Goal: Task Accomplishment & Management: Manage account settings

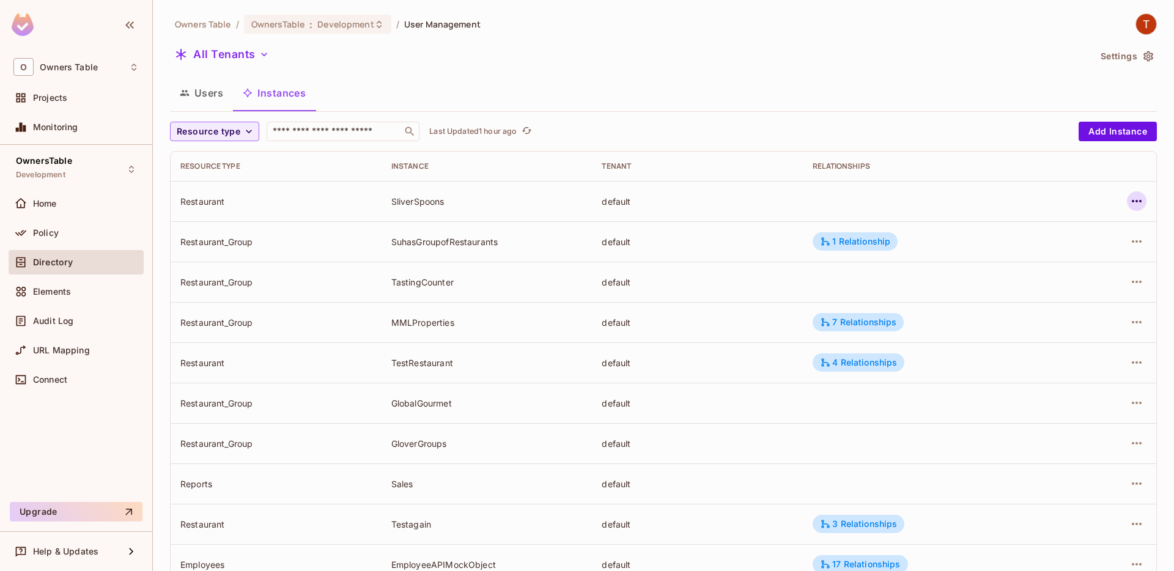
click at [1138, 200] on icon "button" at bounding box center [1136, 201] width 15 height 15
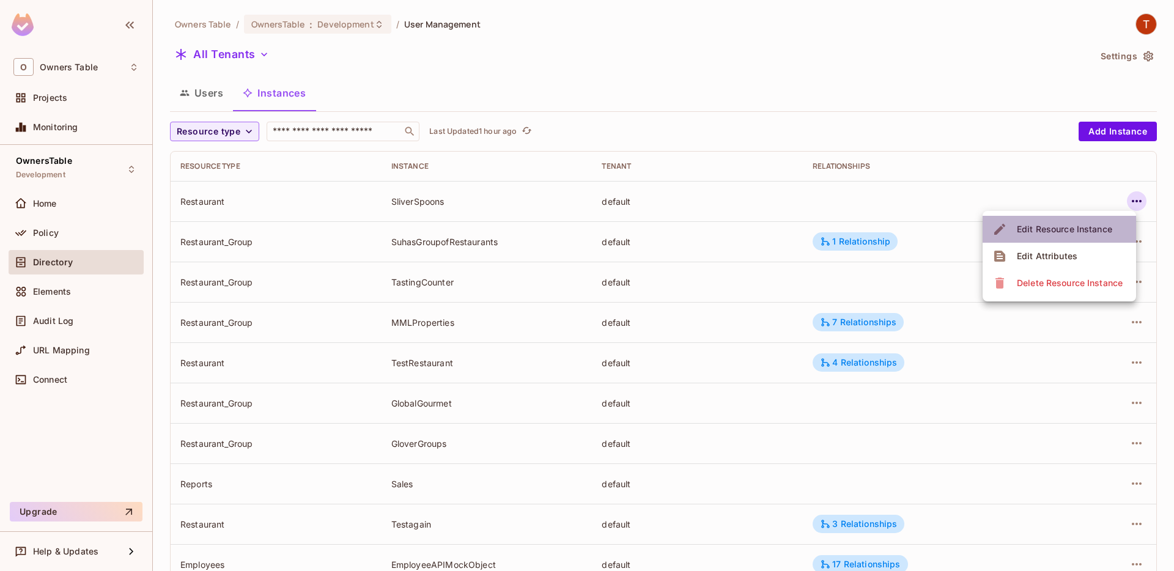
click at [1071, 230] on div "Edit Resource Instance" at bounding box center [1063, 229] width 95 height 12
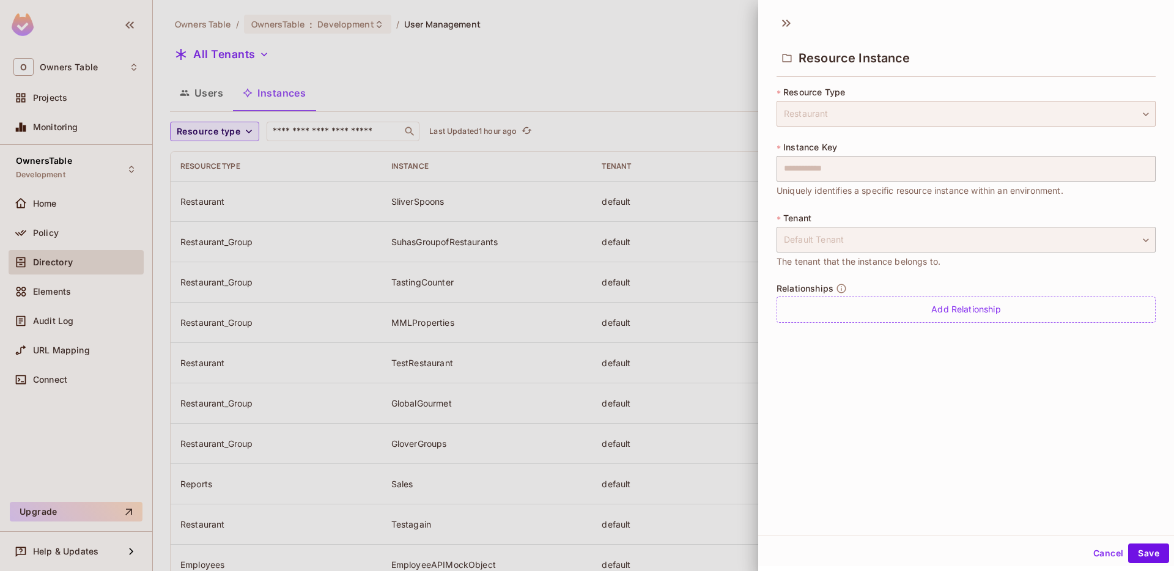
click at [840, 117] on div "Restaurant" at bounding box center [965, 114] width 379 height 26
click at [845, 244] on div "Default Tenant" at bounding box center [965, 240] width 379 height 26
click at [743, 176] on div "**********" at bounding box center [587, 285] width 1174 height 571
click at [1098, 551] on button "Cancel" at bounding box center [1108, 553] width 40 height 20
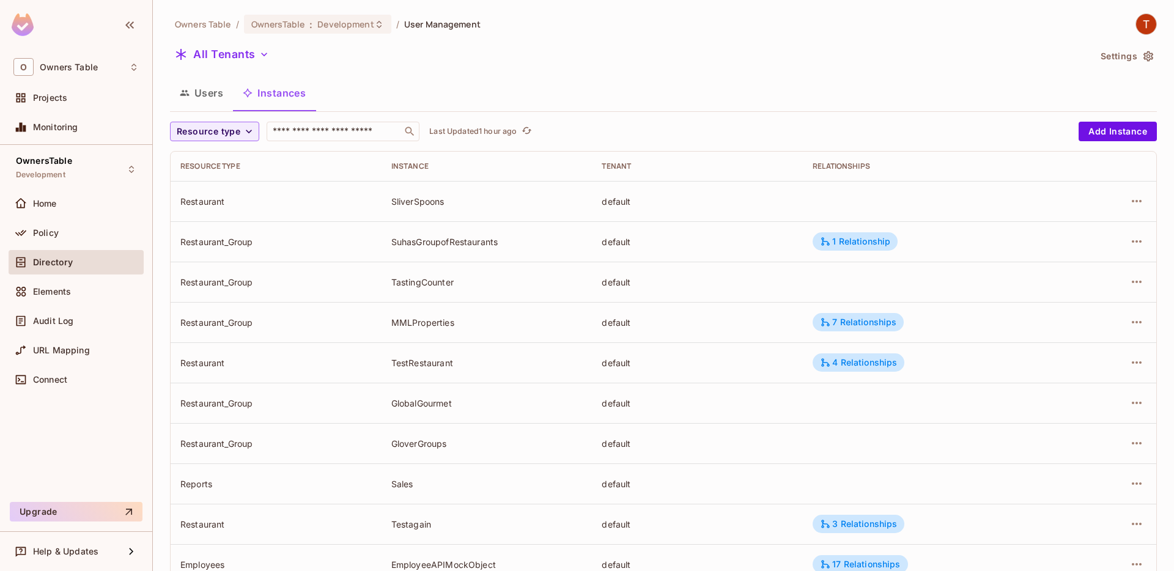
click at [696, 86] on div "Users Instances" at bounding box center [663, 93] width 986 height 31
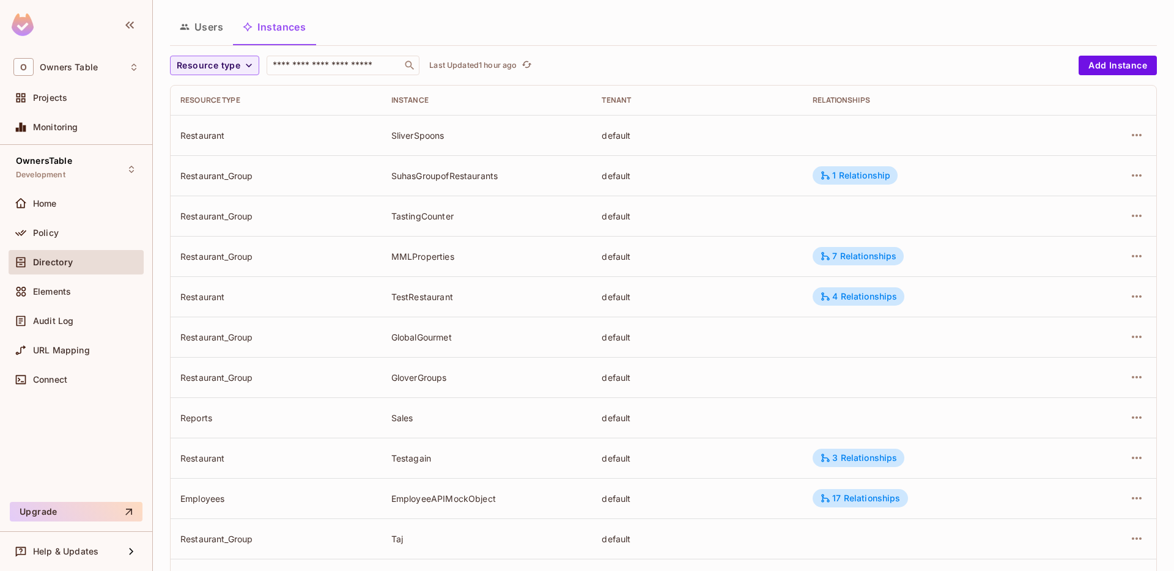
scroll to position [65, 0]
drag, startPoint x: 389, startPoint y: 139, endPoint x: 452, endPoint y: 142, distance: 63.0
click at [453, 142] on td "SliverSpoons" at bounding box center [486, 136] width 211 height 40
click at [428, 143] on td "SliverSpoons" at bounding box center [486, 136] width 211 height 40
drag, startPoint x: 394, startPoint y: 140, endPoint x: 421, endPoint y: 143, distance: 27.1
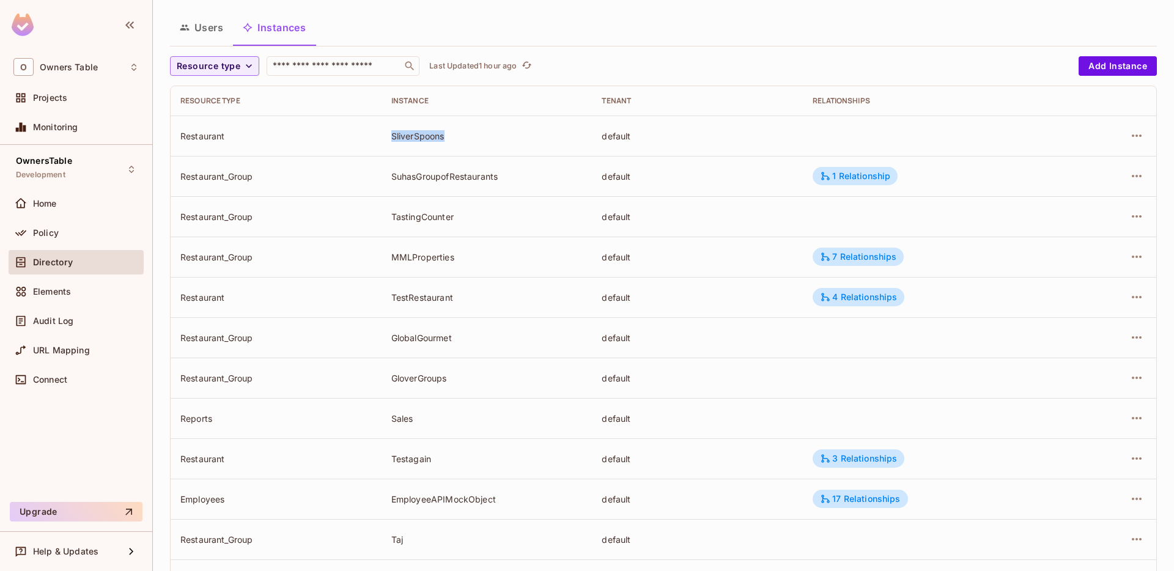
click at [421, 143] on td "SliverSpoons" at bounding box center [486, 136] width 211 height 40
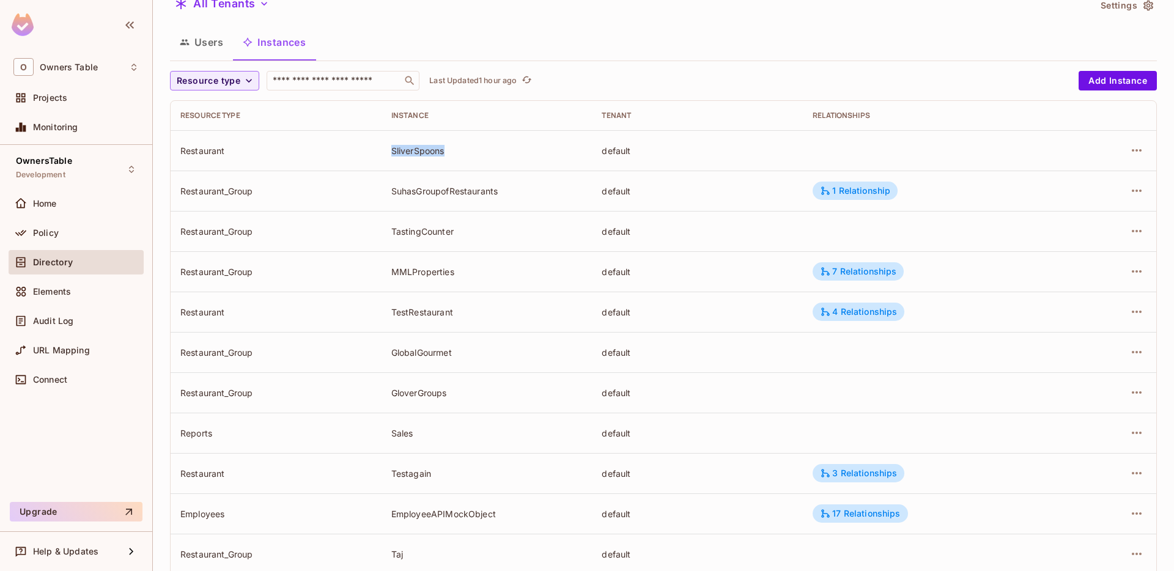
scroll to position [8, 0]
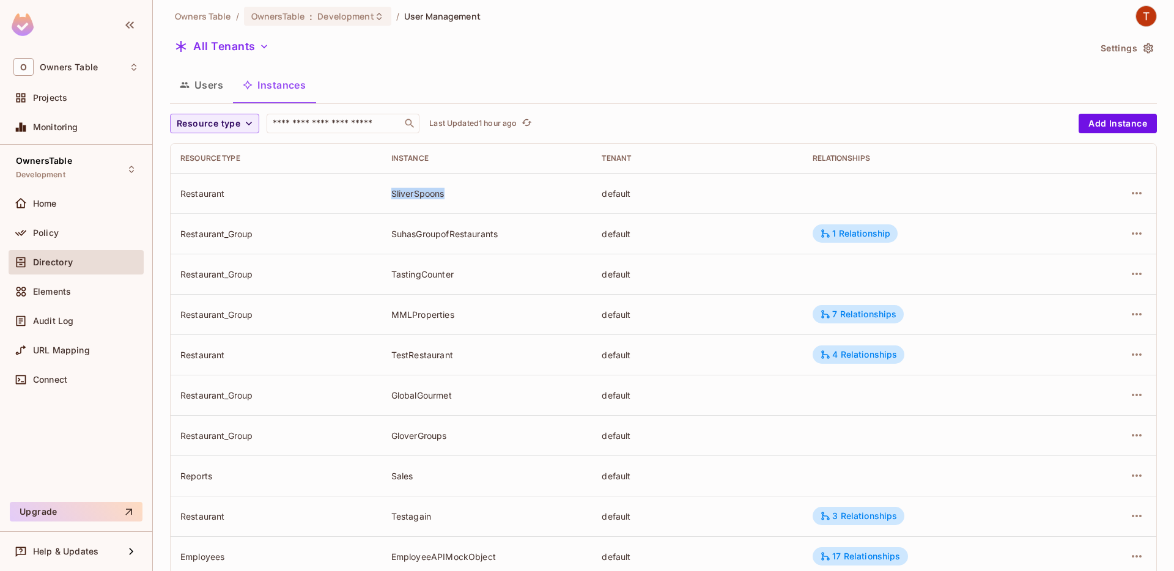
click at [206, 88] on button "Users" at bounding box center [201, 85] width 63 height 31
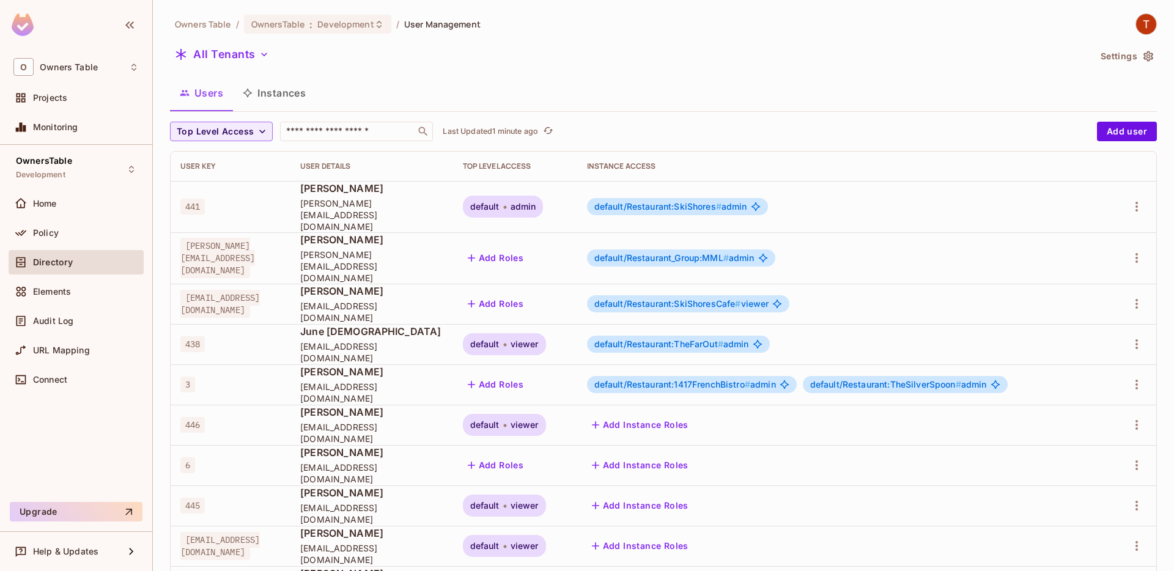
click at [279, 92] on button "Instances" at bounding box center [274, 93] width 83 height 31
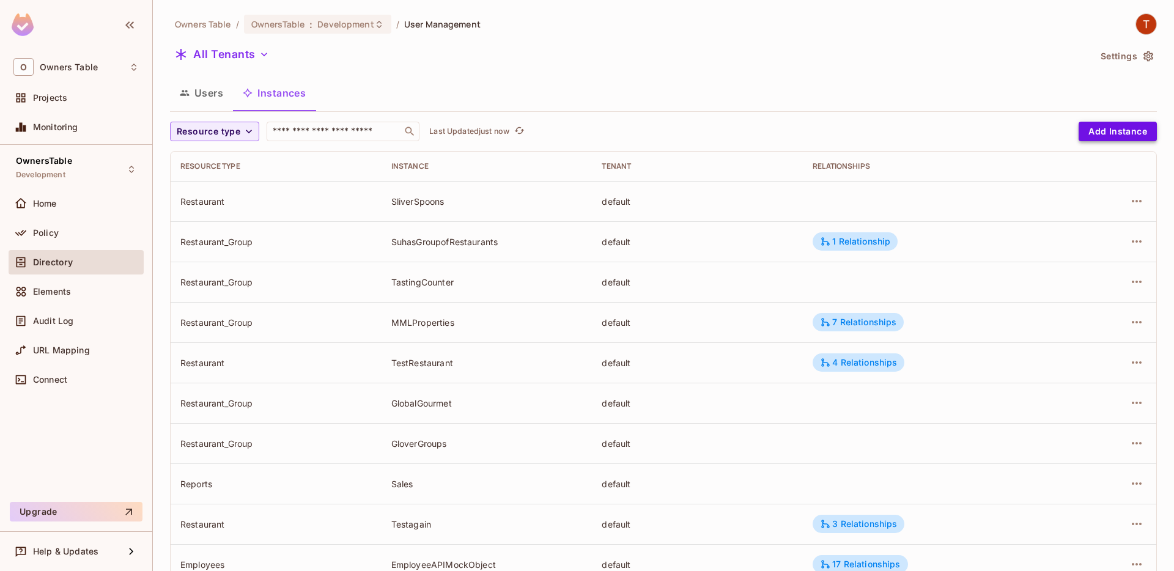
click at [1122, 130] on button "Add Instance" at bounding box center [1117, 132] width 78 height 20
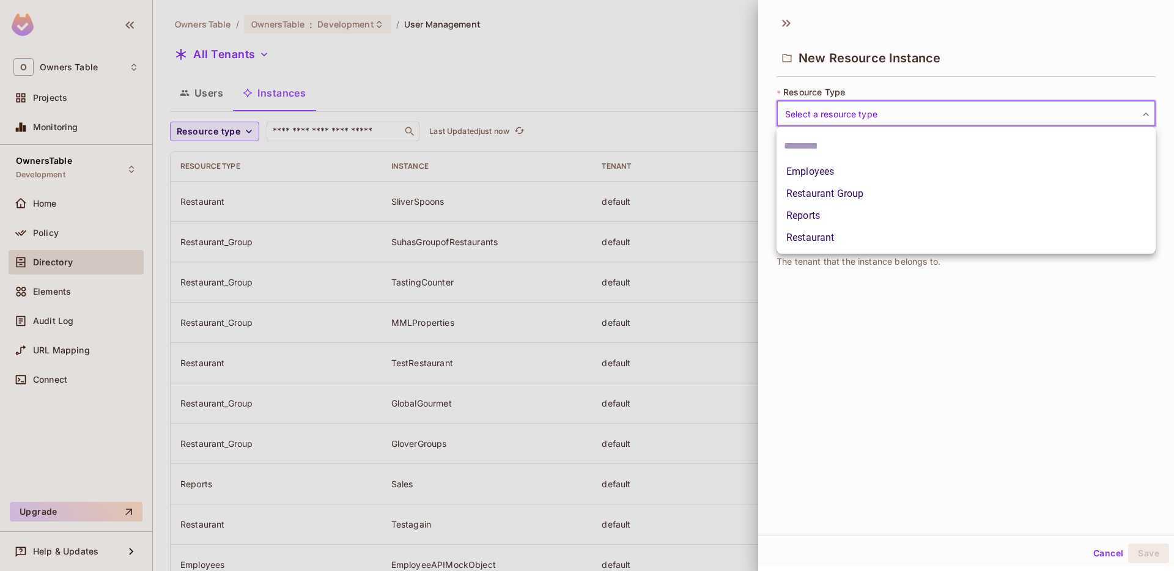
click at [854, 116] on body "O Owners Table Projects Monitoring OwnersTable Development Home Policy Director…" at bounding box center [587, 285] width 1174 height 571
click at [843, 237] on li "Restaurant" at bounding box center [965, 238] width 379 height 22
type input "**********"
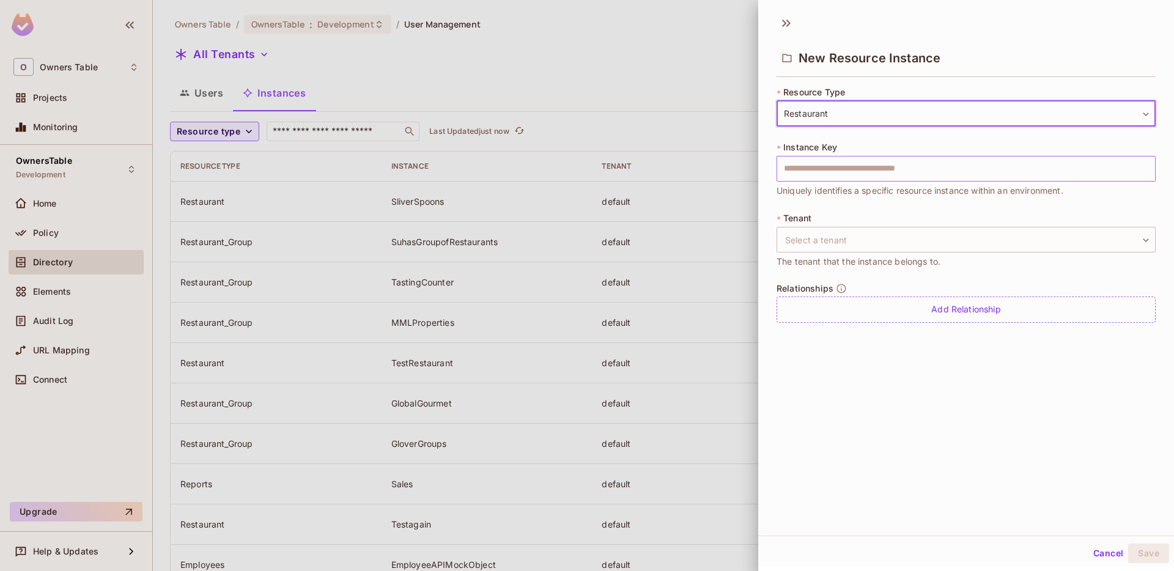
click at [841, 166] on input "text" at bounding box center [965, 169] width 379 height 26
type input "**********"
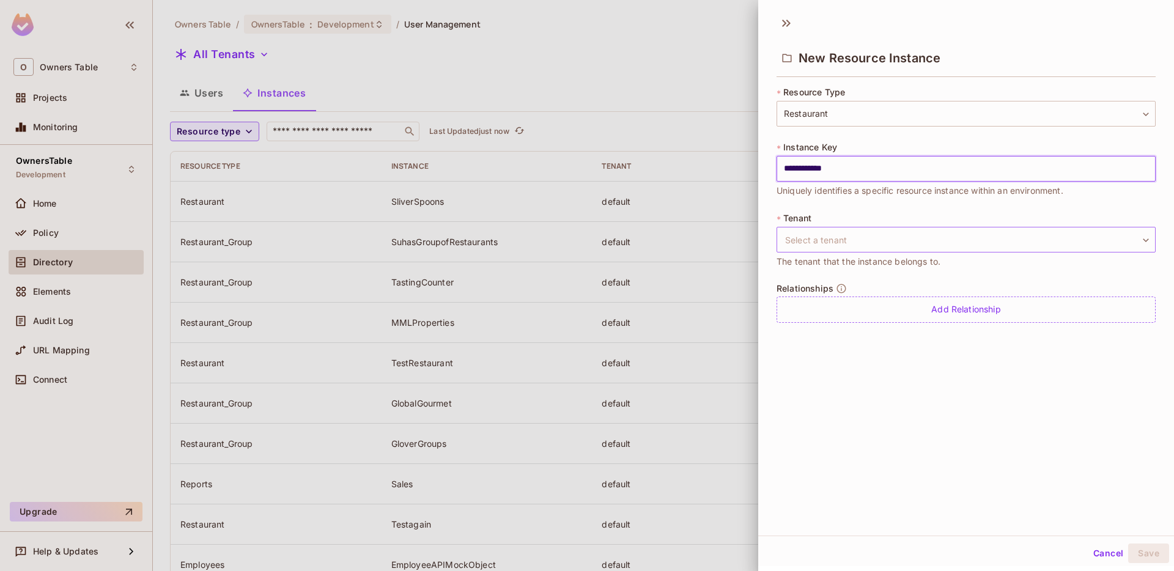
click at [861, 243] on body "O Owners Table Projects Monitoring OwnersTable Development Home Policy Director…" at bounding box center [587, 285] width 1174 height 571
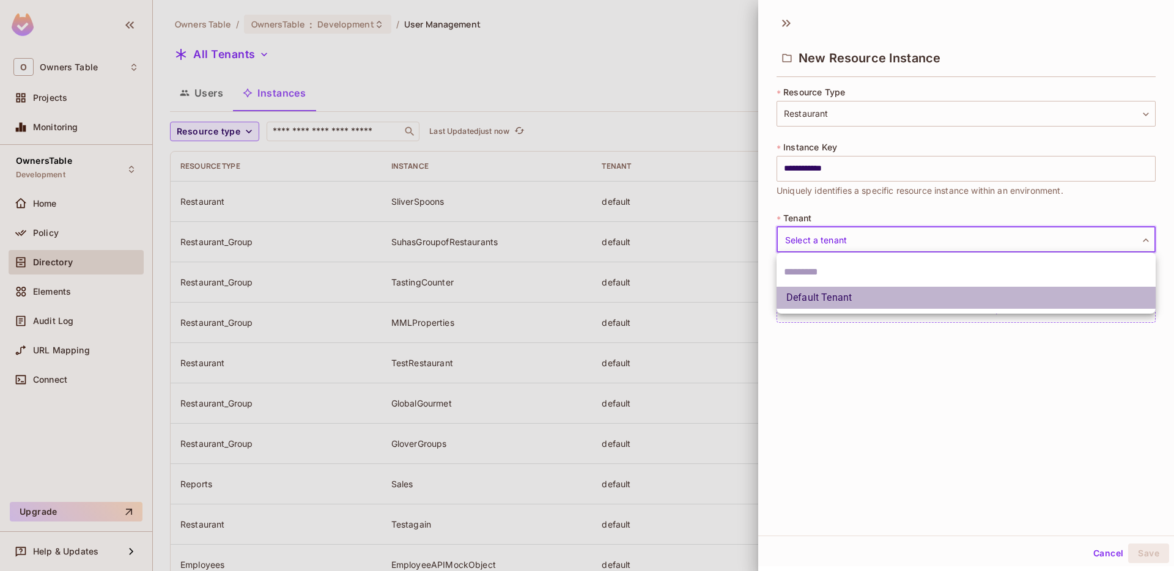
click at [863, 301] on li "Default Tenant" at bounding box center [965, 298] width 379 height 22
type input "*******"
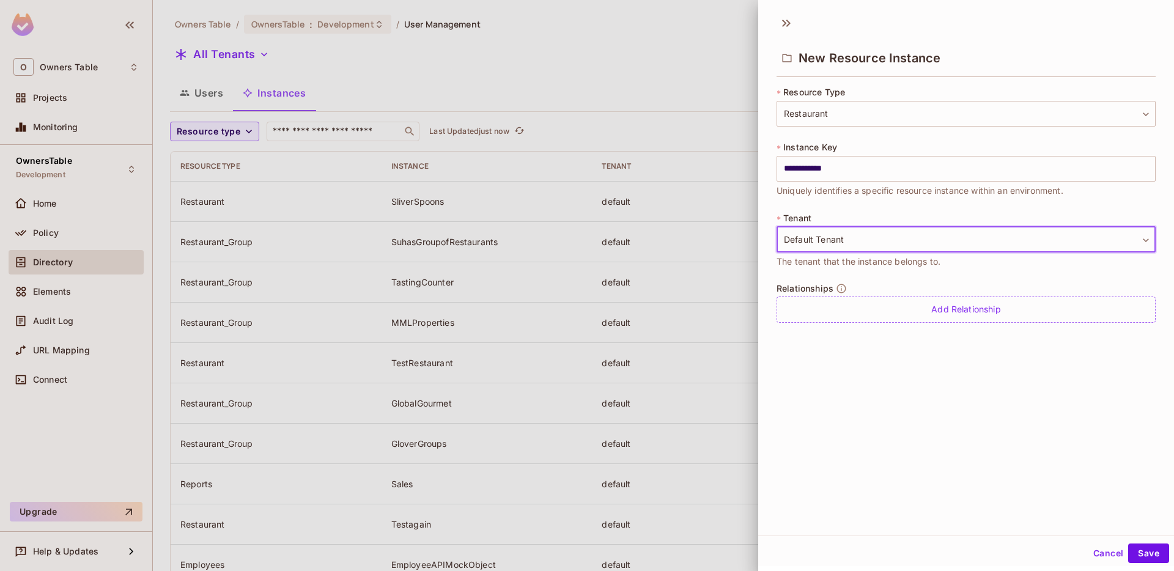
click at [1108, 553] on button "Cancel" at bounding box center [1108, 553] width 40 height 20
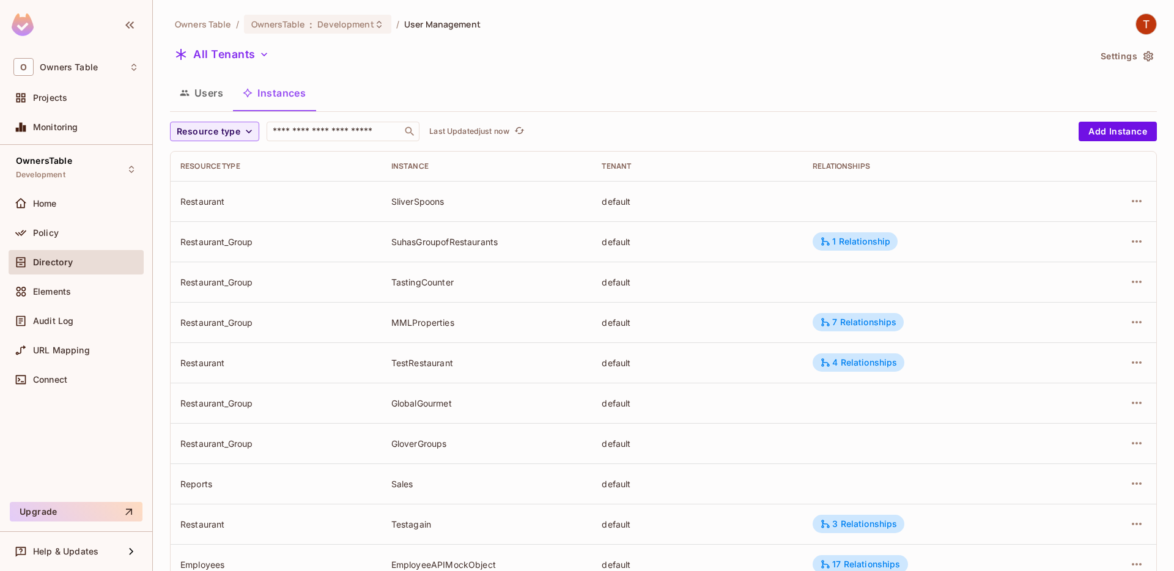
click at [724, 89] on div "Users Instances" at bounding box center [663, 93] width 986 height 31
